Goal: Information Seeking & Learning: Learn about a topic

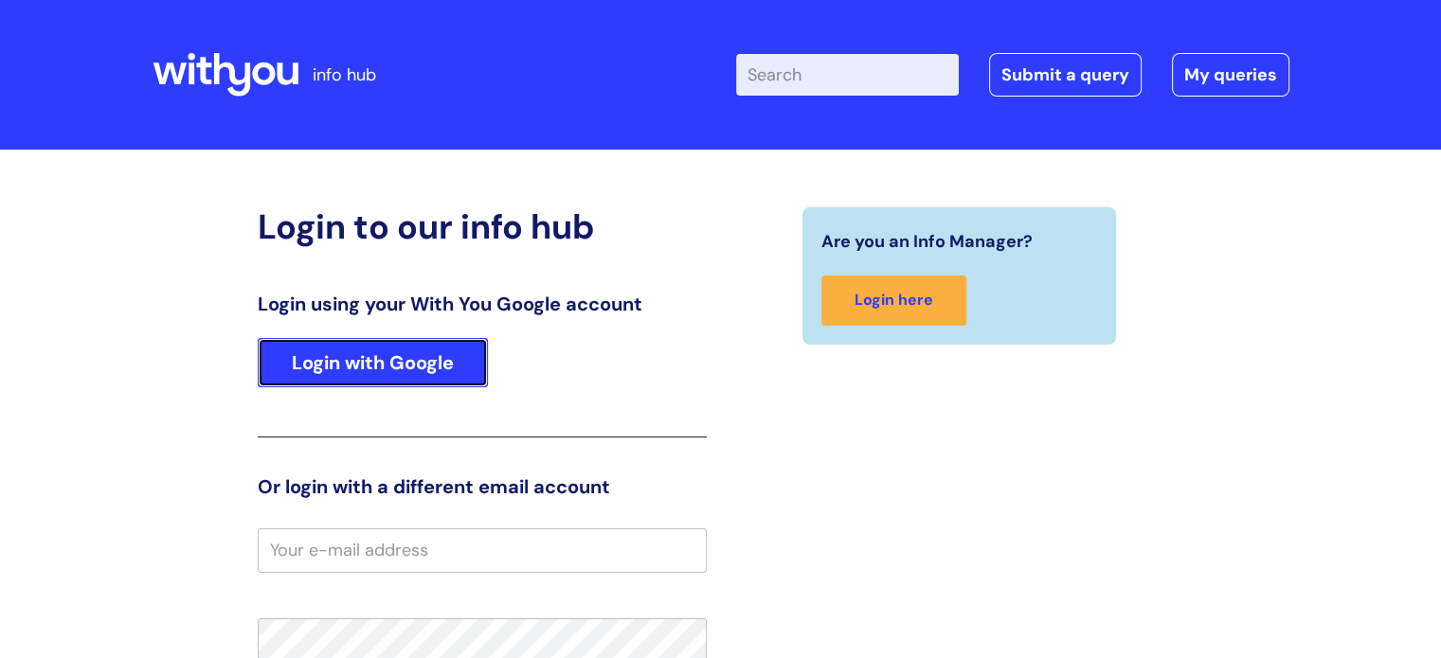
click at [432, 366] on link "Login with Google" at bounding box center [373, 362] width 230 height 49
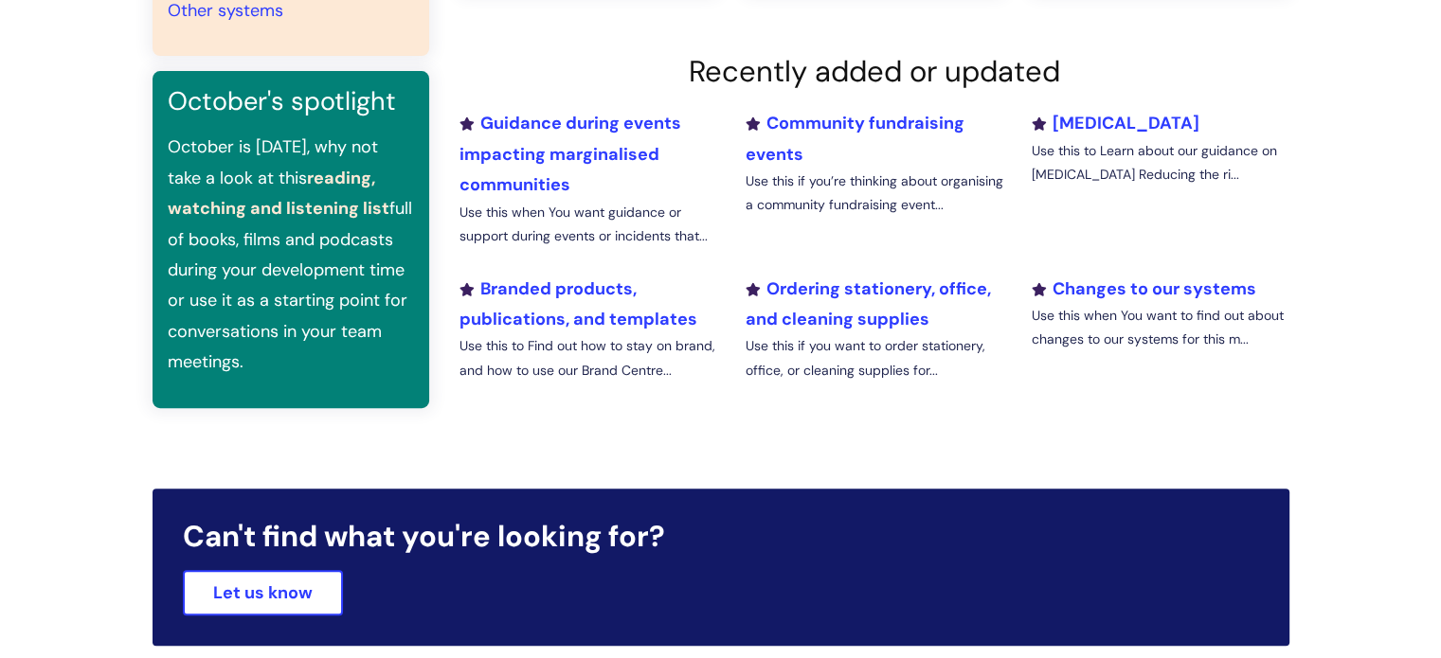
scroll to position [381, 0]
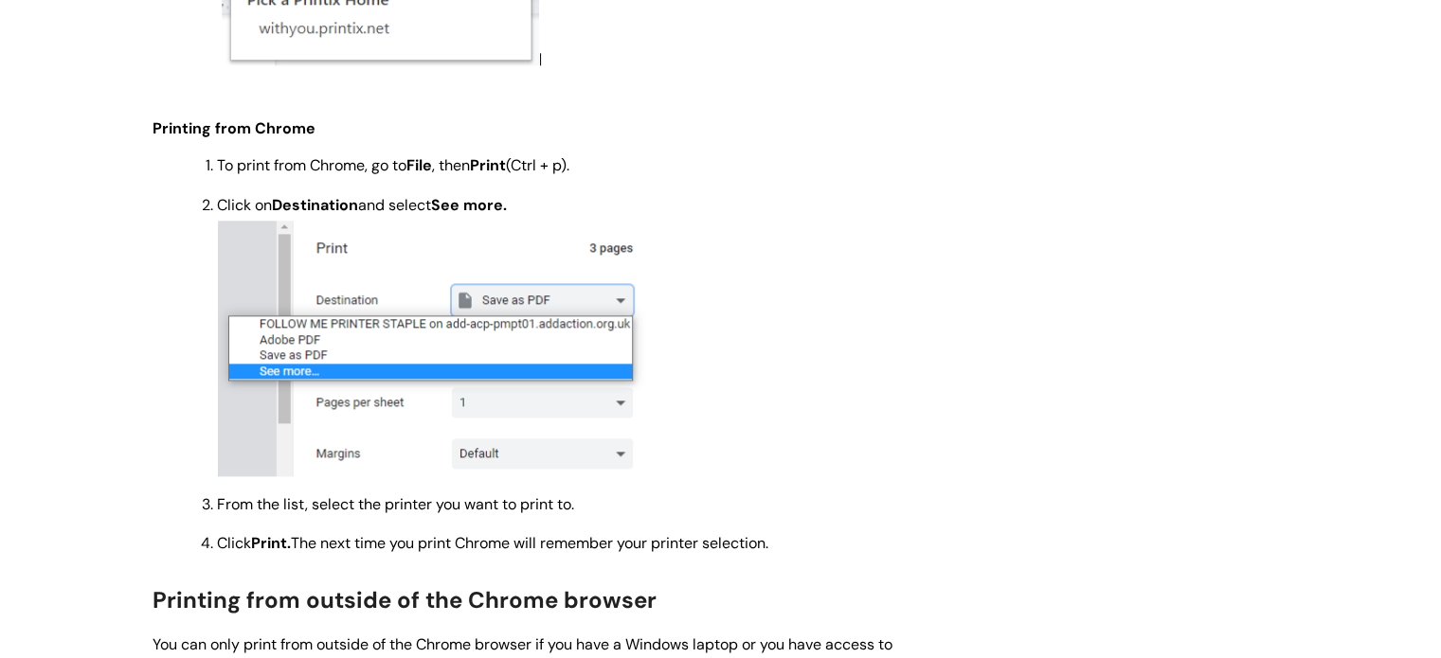
scroll to position [2179, 0]
